Goal: Task Accomplishment & Management: Manage account settings

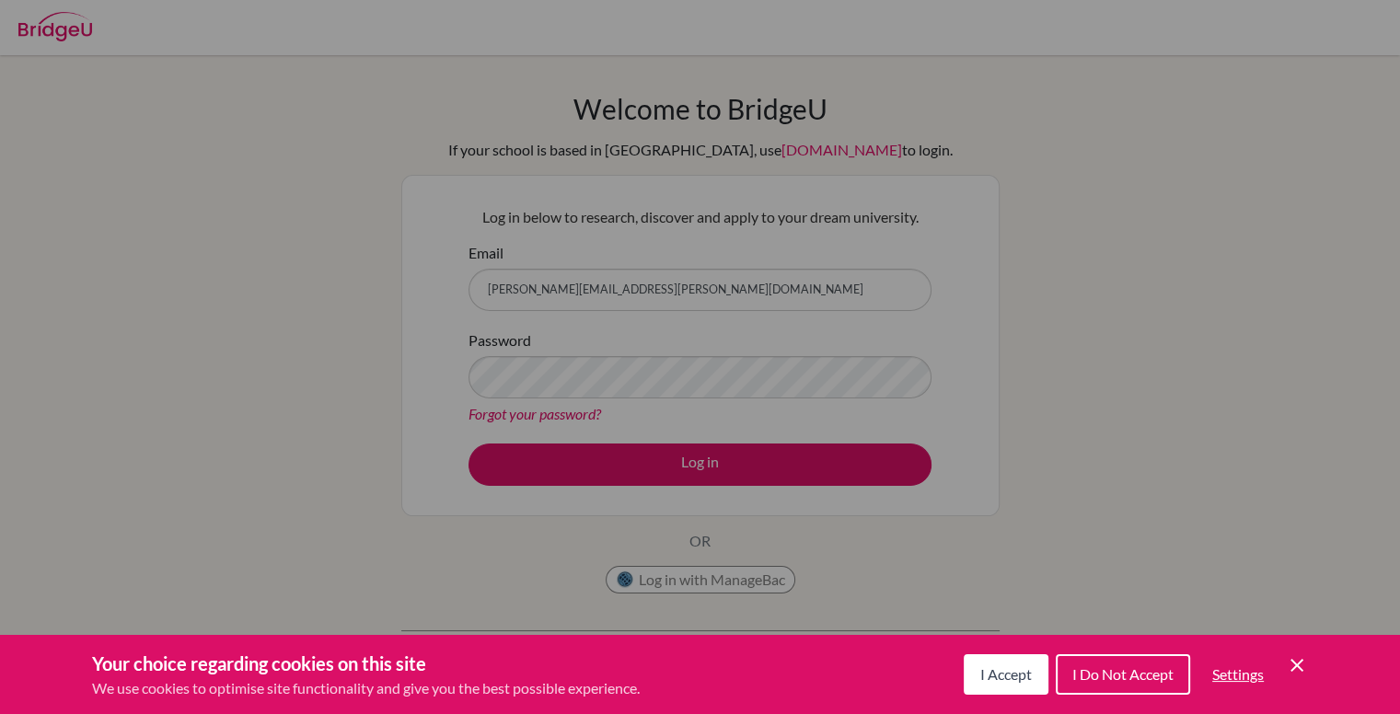
click at [993, 665] on span "I Accept" at bounding box center [1006, 673] width 52 height 17
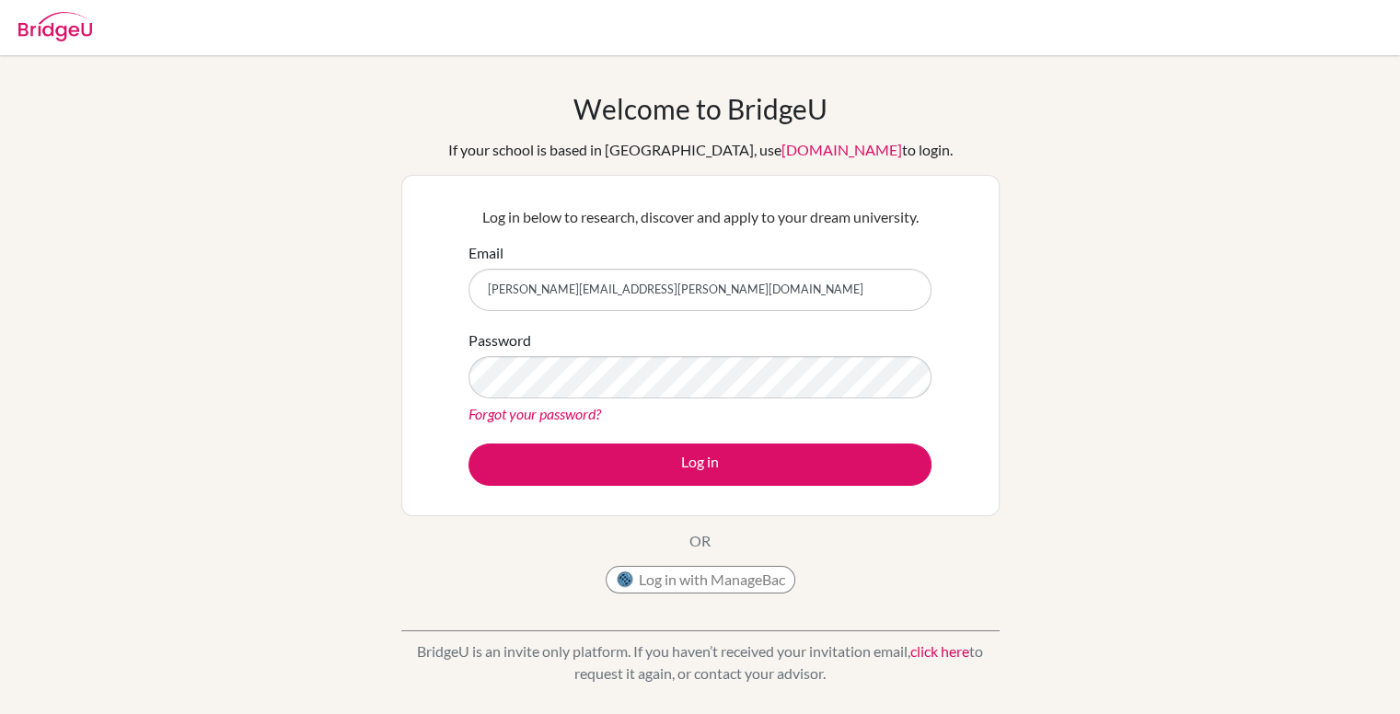
click at [696, 347] on div "Password Forgot your password?" at bounding box center [699, 377] width 463 height 96
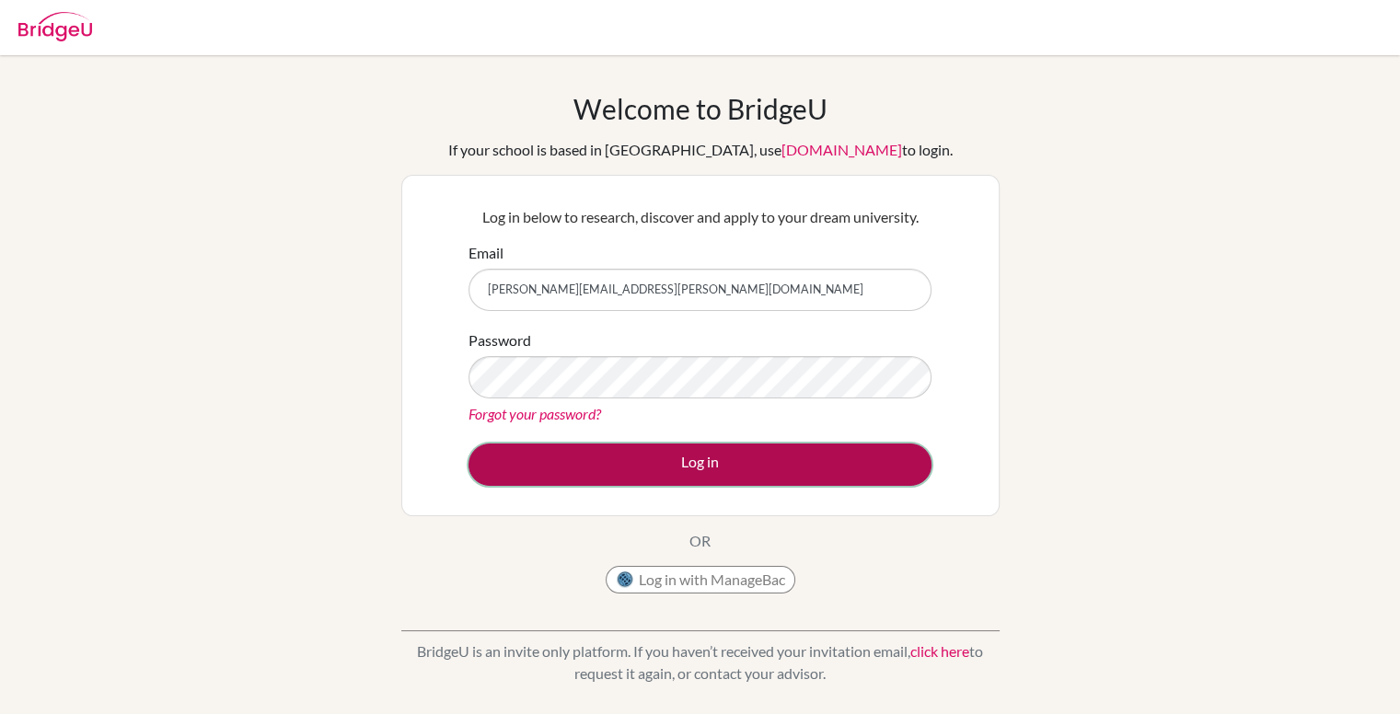
click at [722, 466] on button "Log in" at bounding box center [699, 465] width 463 height 42
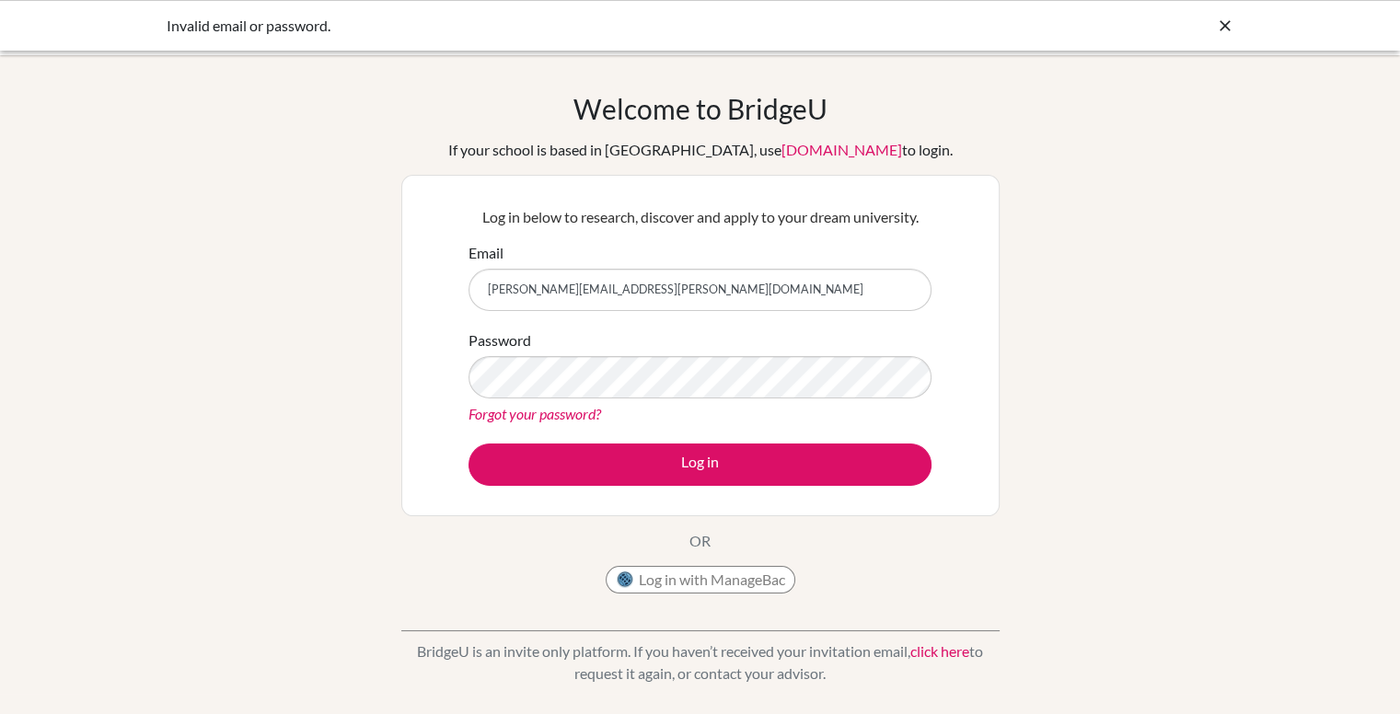
click at [684, 491] on div "Log in below to research, discover and apply to your dream university. Email ma…" at bounding box center [700, 345] width 486 height 303
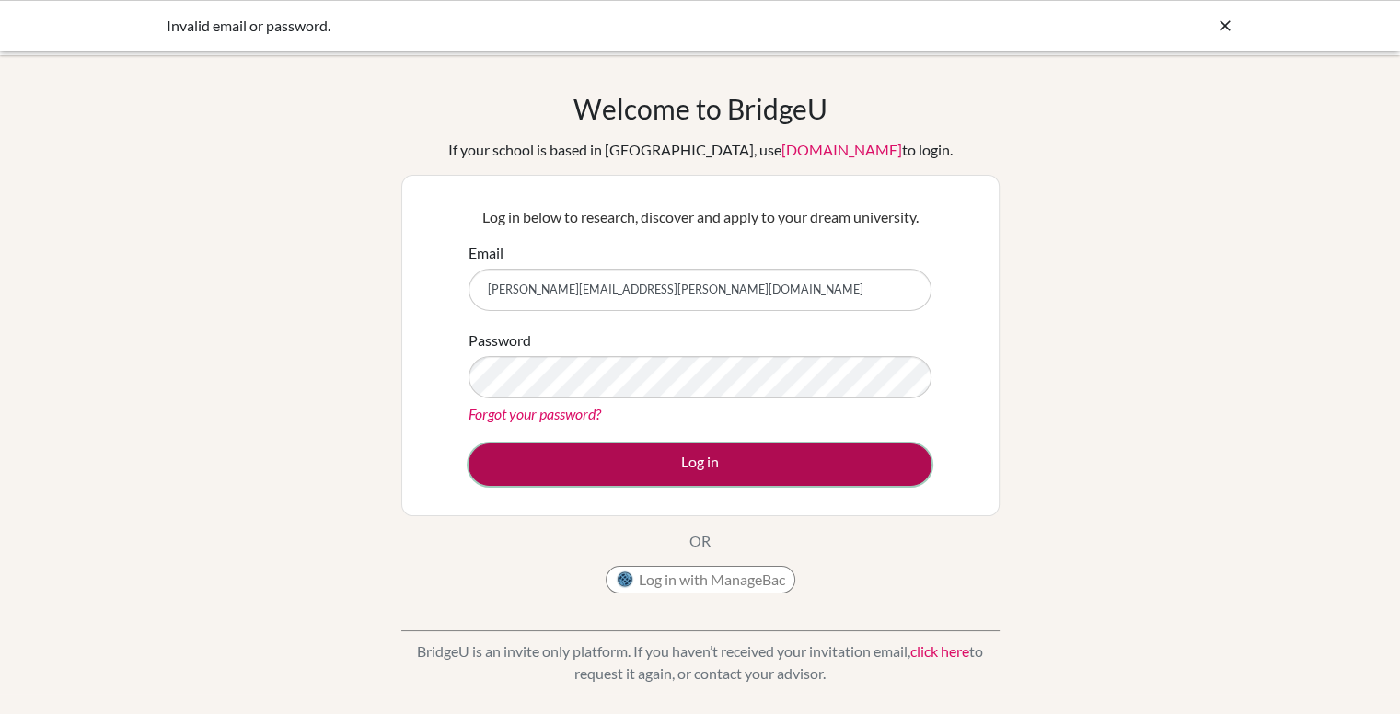
click at [699, 466] on button "Log in" at bounding box center [699, 465] width 463 height 42
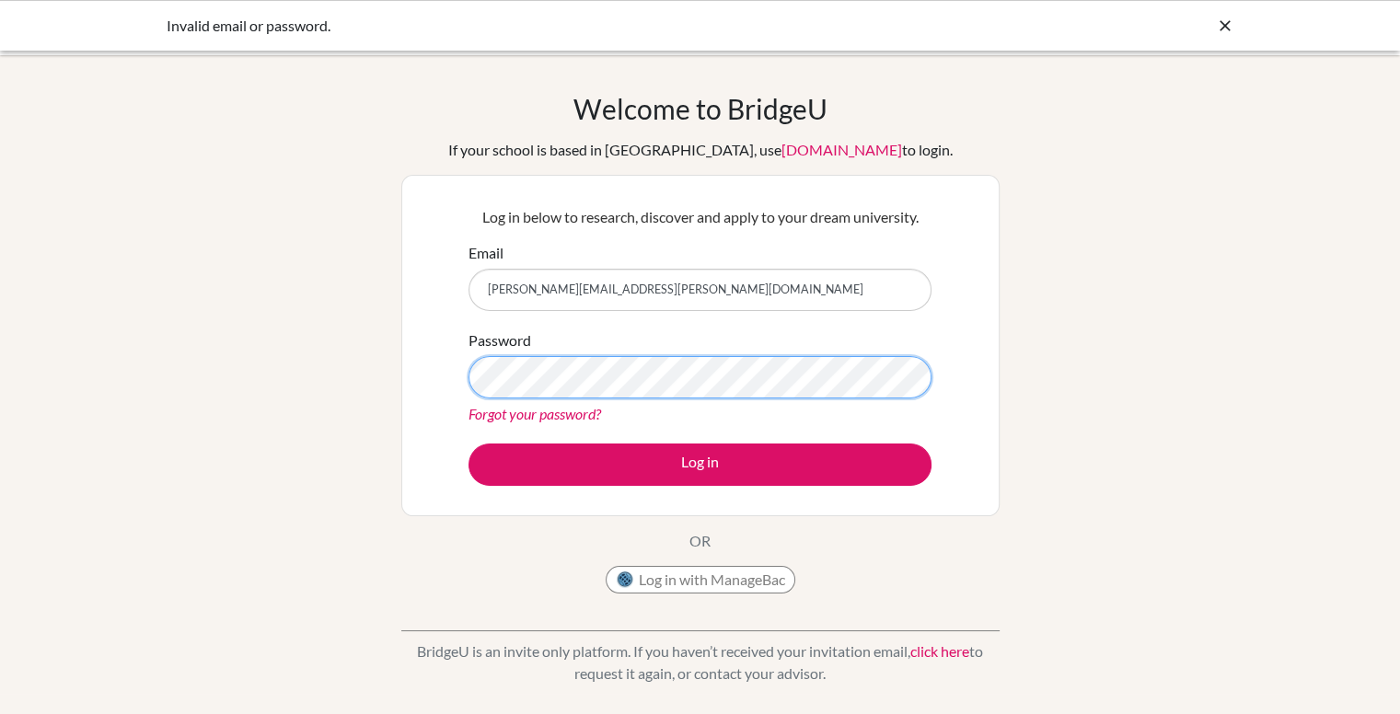
click at [468, 444] on button "Log in" at bounding box center [699, 465] width 463 height 42
click at [1226, 27] on icon at bounding box center [1225, 26] width 18 height 18
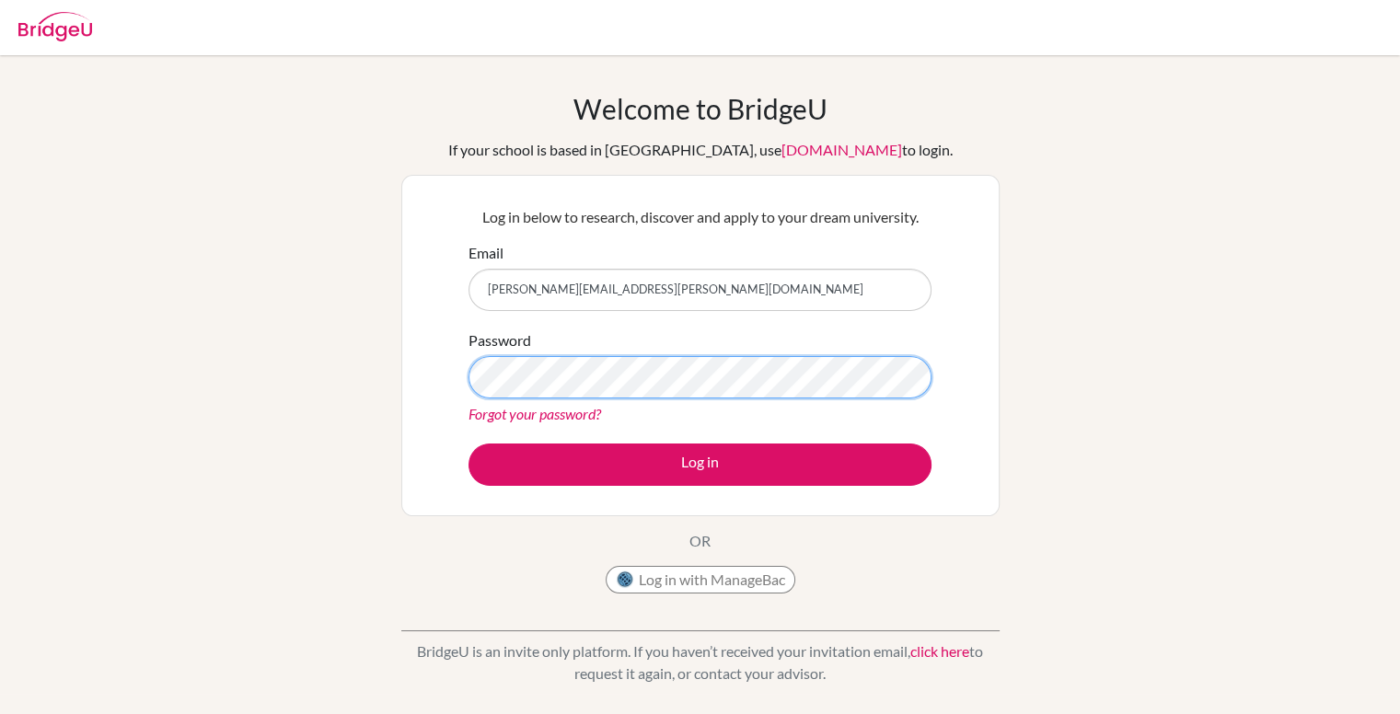
click at [468, 444] on button "Log in" at bounding box center [699, 465] width 463 height 42
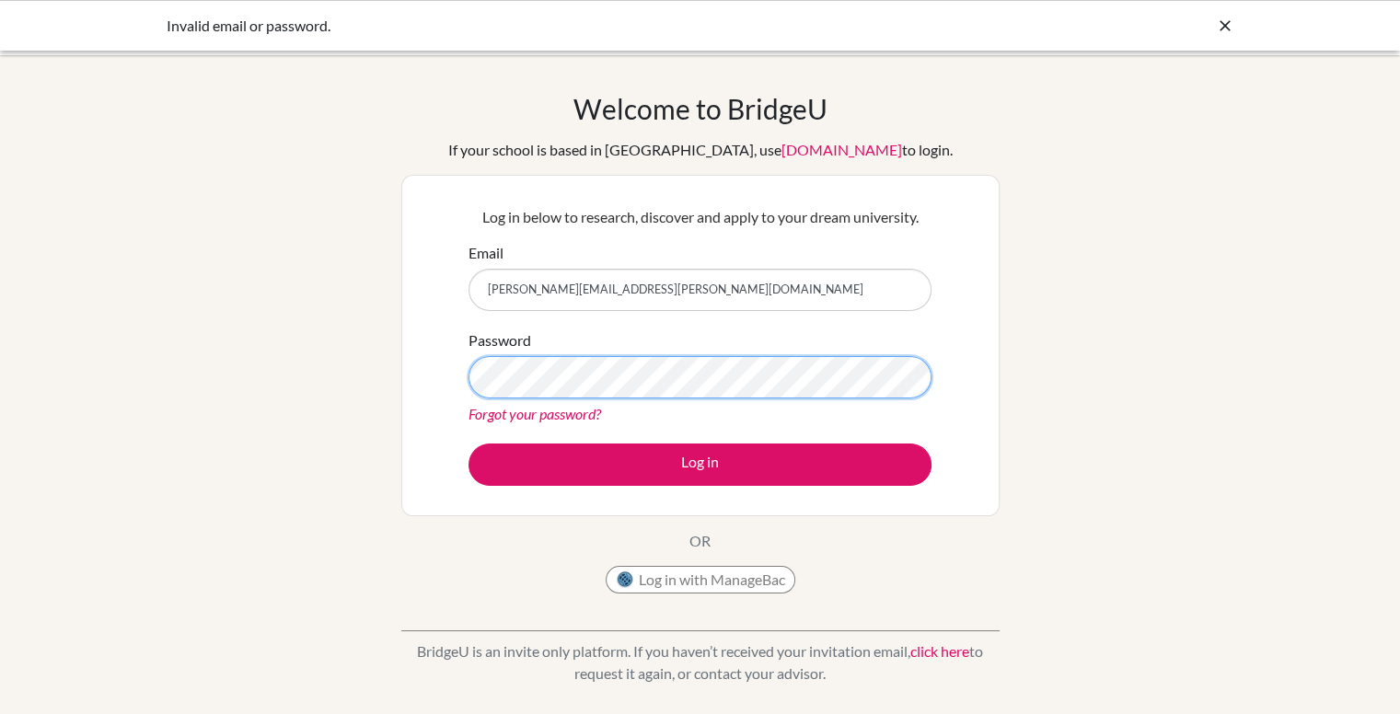
click at [468, 444] on button "Log in" at bounding box center [699, 465] width 463 height 42
click at [559, 412] on link "Forgot your password?" at bounding box center [534, 413] width 133 height 17
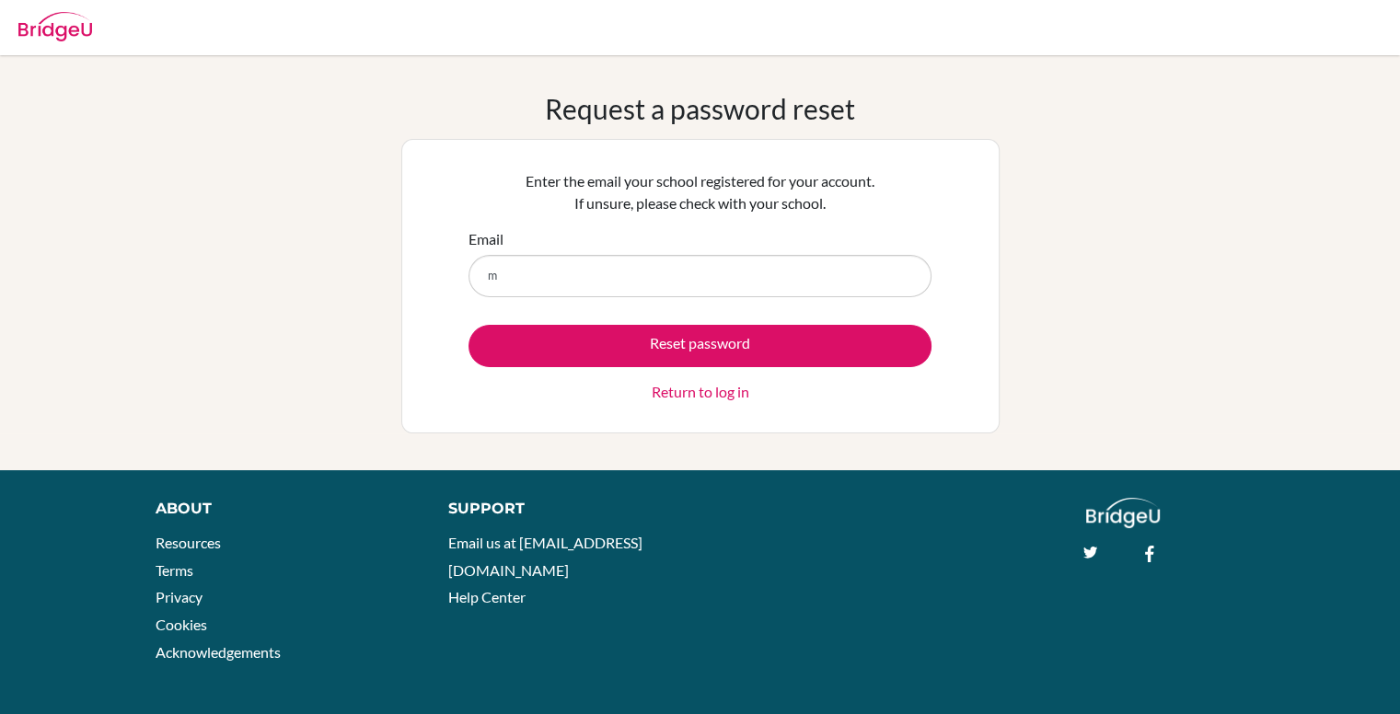
type input "[PERSON_NAME][EMAIL_ADDRESS][PERSON_NAME][DOMAIN_NAME]"
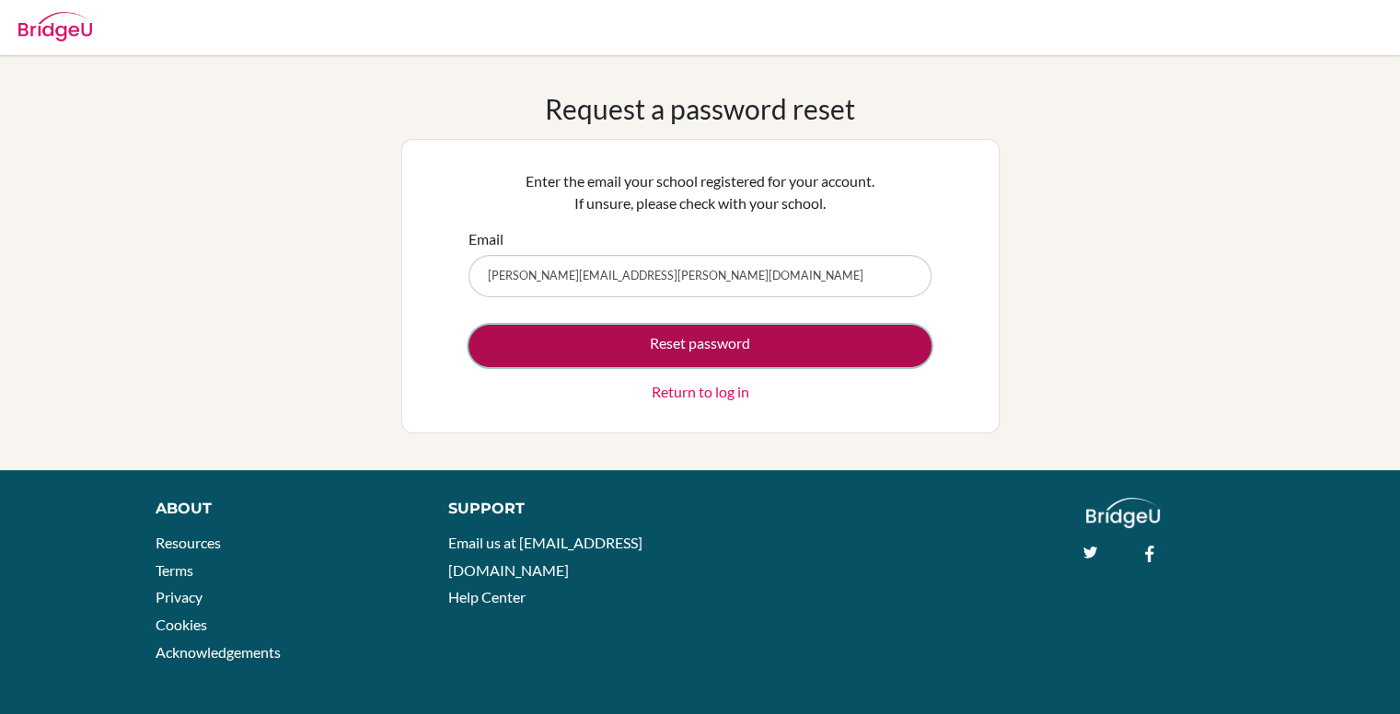
click at [659, 358] on button "Reset password" at bounding box center [699, 346] width 463 height 42
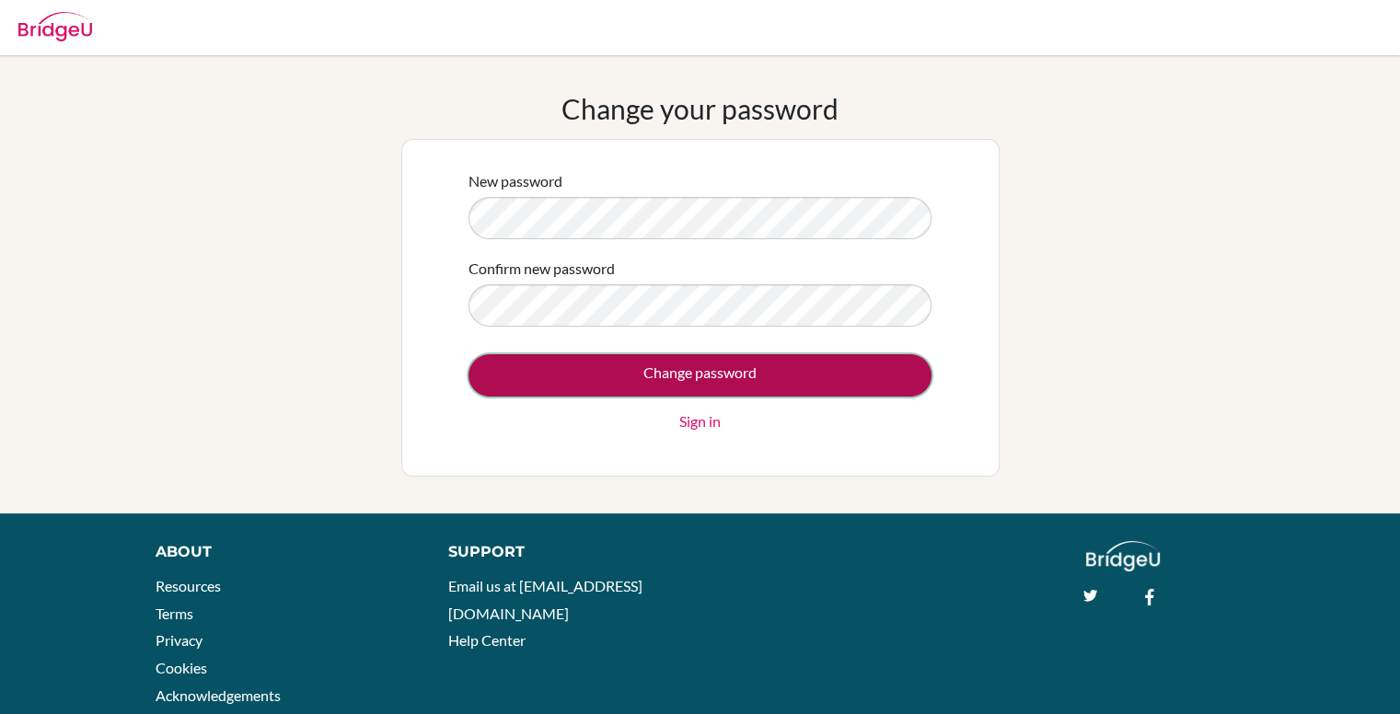
drag, startPoint x: 626, startPoint y: 362, endPoint x: 589, endPoint y: 365, distance: 37.0
click at [589, 365] on input "Change password" at bounding box center [699, 375] width 463 height 42
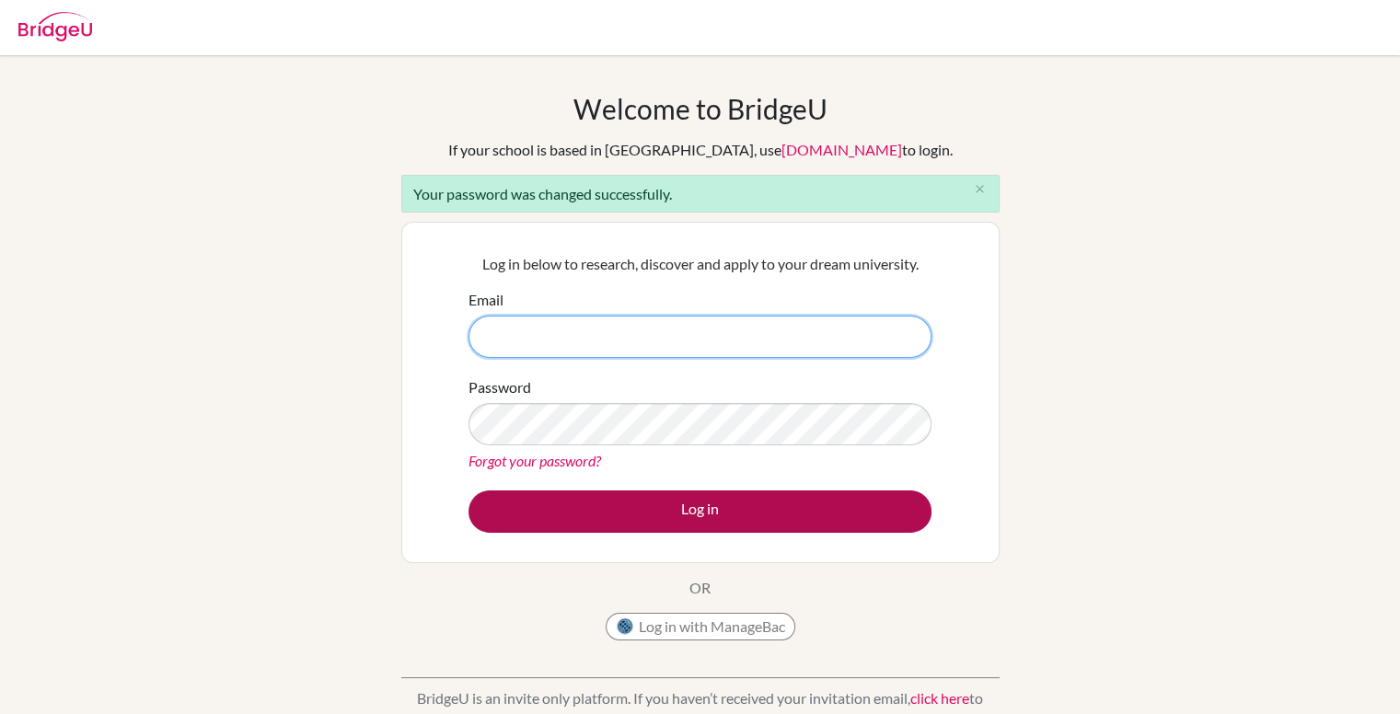
type input "[PERSON_NAME][EMAIL_ADDRESS][PERSON_NAME][DOMAIN_NAME]"
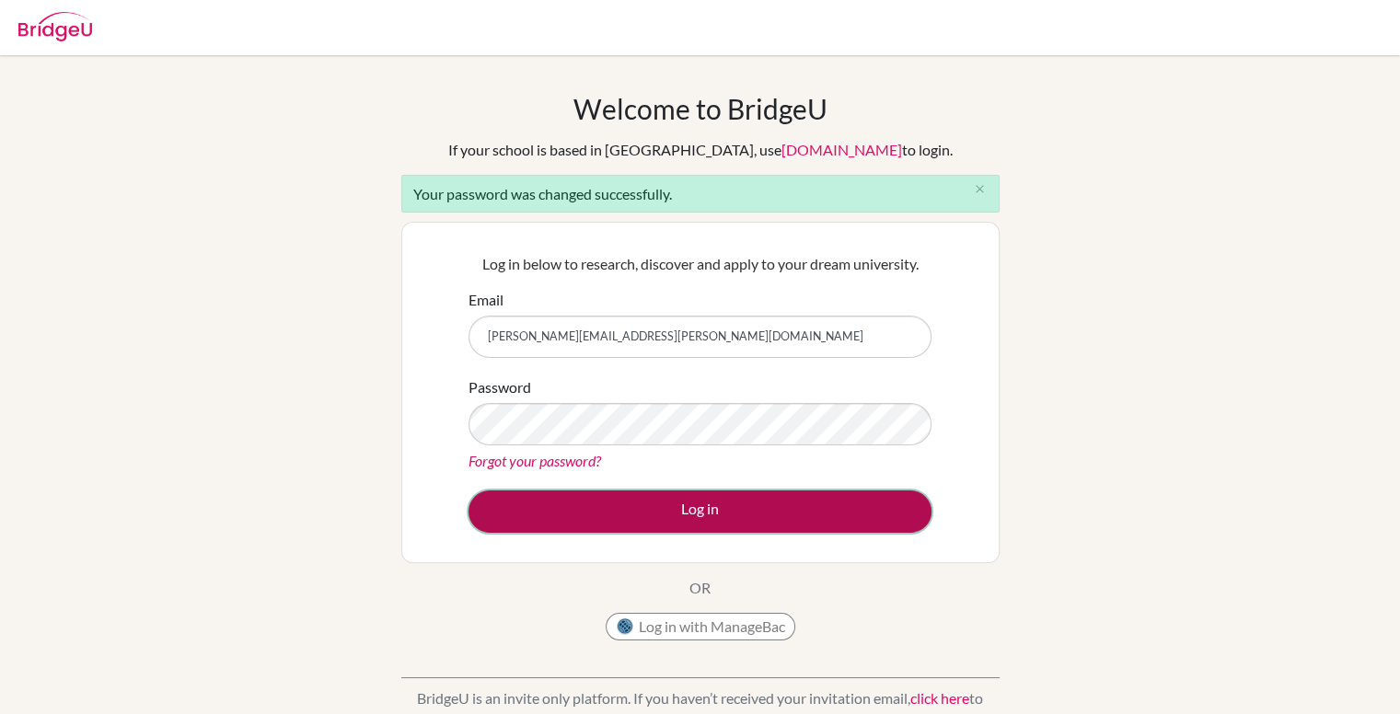
click at [634, 515] on button "Log in" at bounding box center [699, 512] width 463 height 42
